Goal: Download file/media

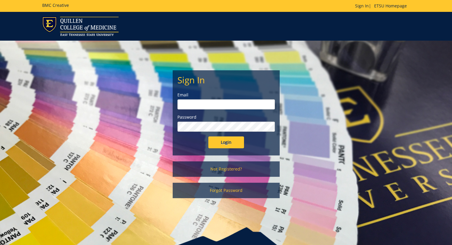
type input "[PERSON_NAME][EMAIL_ADDRESS][DOMAIN_NAME]"
click at [227, 144] on input "Login" at bounding box center [226, 143] width 36 height 12
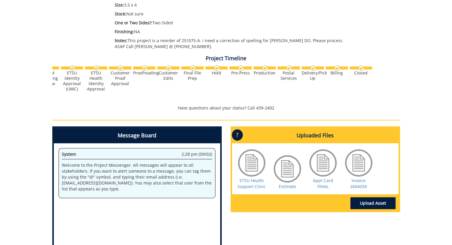
scroll to position [178, 0]
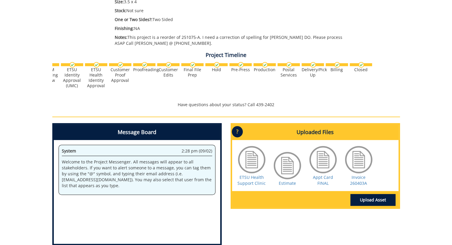
click at [356, 162] on div at bounding box center [359, 160] width 30 height 30
click at [323, 179] on link "Appt Card FINAL" at bounding box center [323, 181] width 20 height 12
click at [359, 179] on link "Invoice 260403A" at bounding box center [358, 181] width 17 height 12
